Goal: Information Seeking & Learning: Learn about a topic

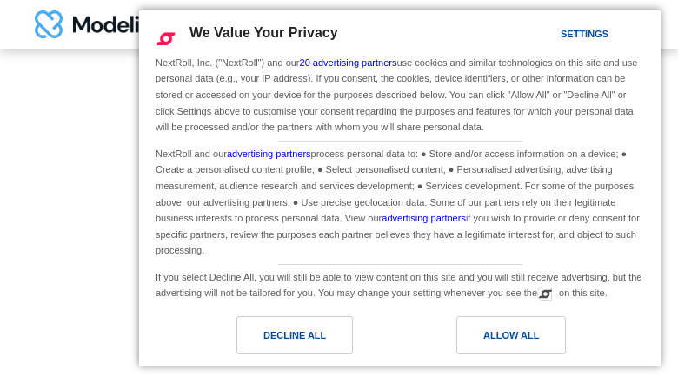
type input "*********"
type input "**********"
